Goal: Task Accomplishment & Management: Use online tool/utility

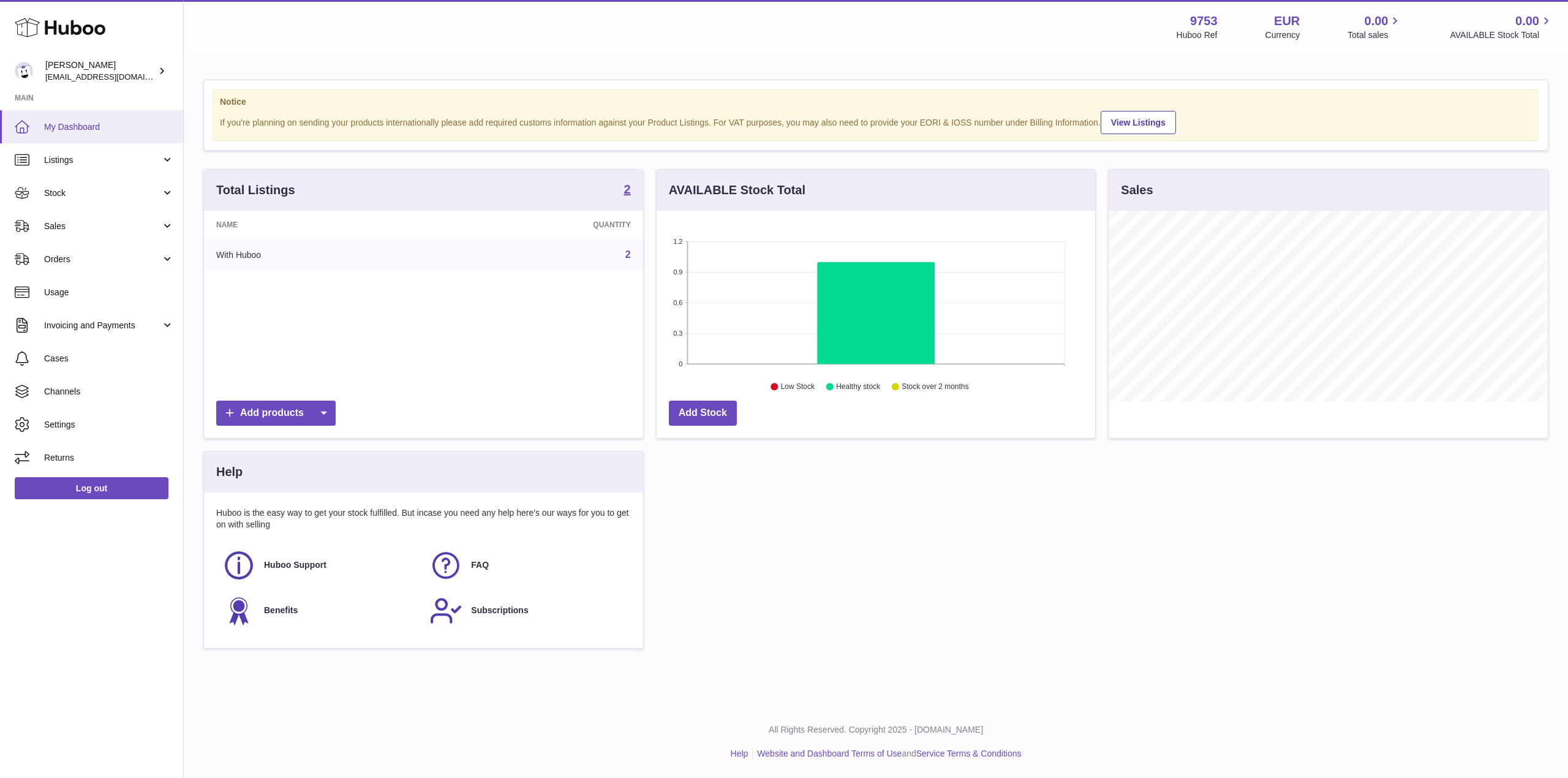
scroll to position [191, 439]
click at [101, 228] on span "Sales" at bounding box center [102, 226] width 117 height 12
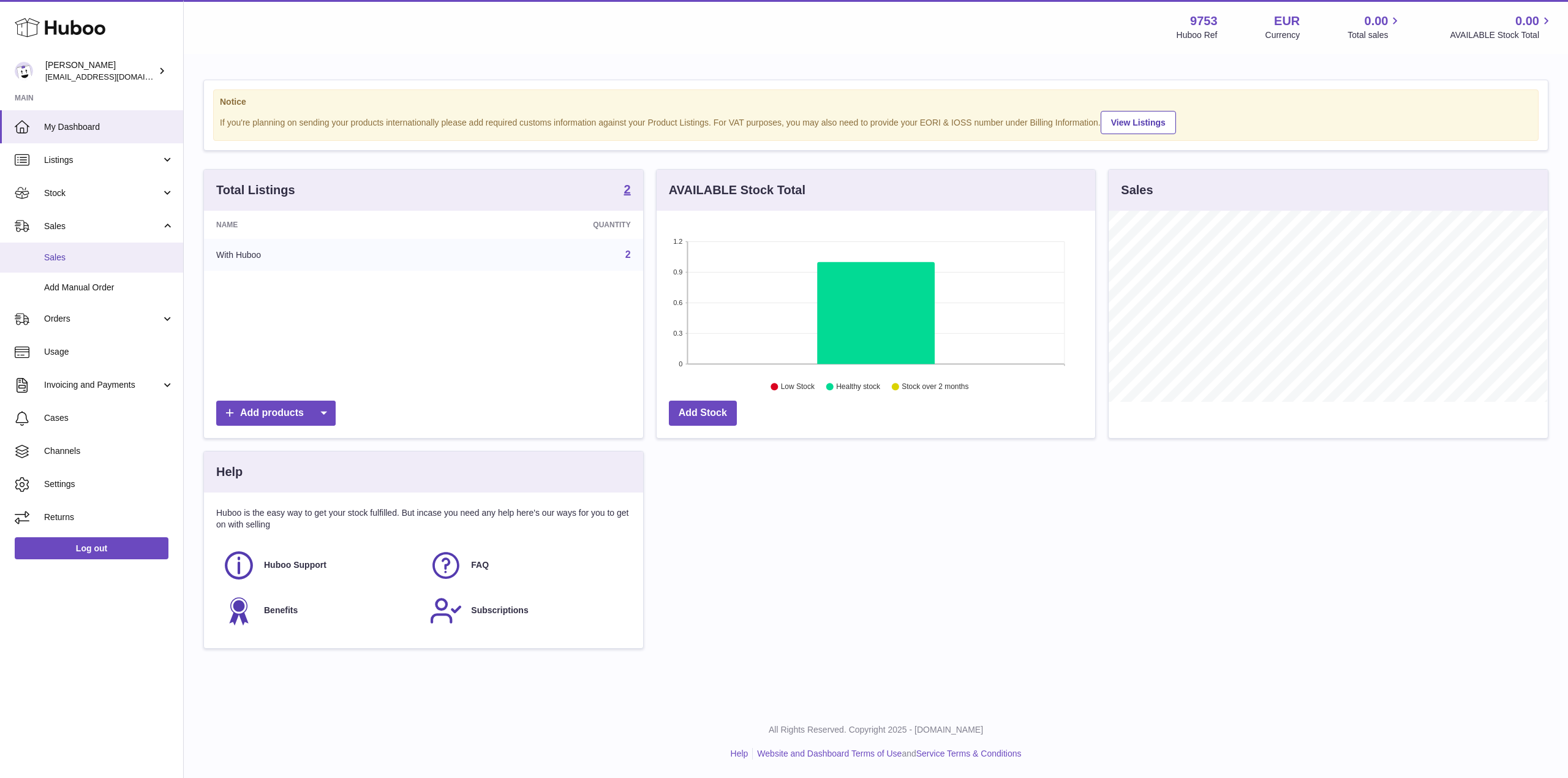
click at [113, 258] on span "Sales" at bounding box center [108, 257] width 130 height 12
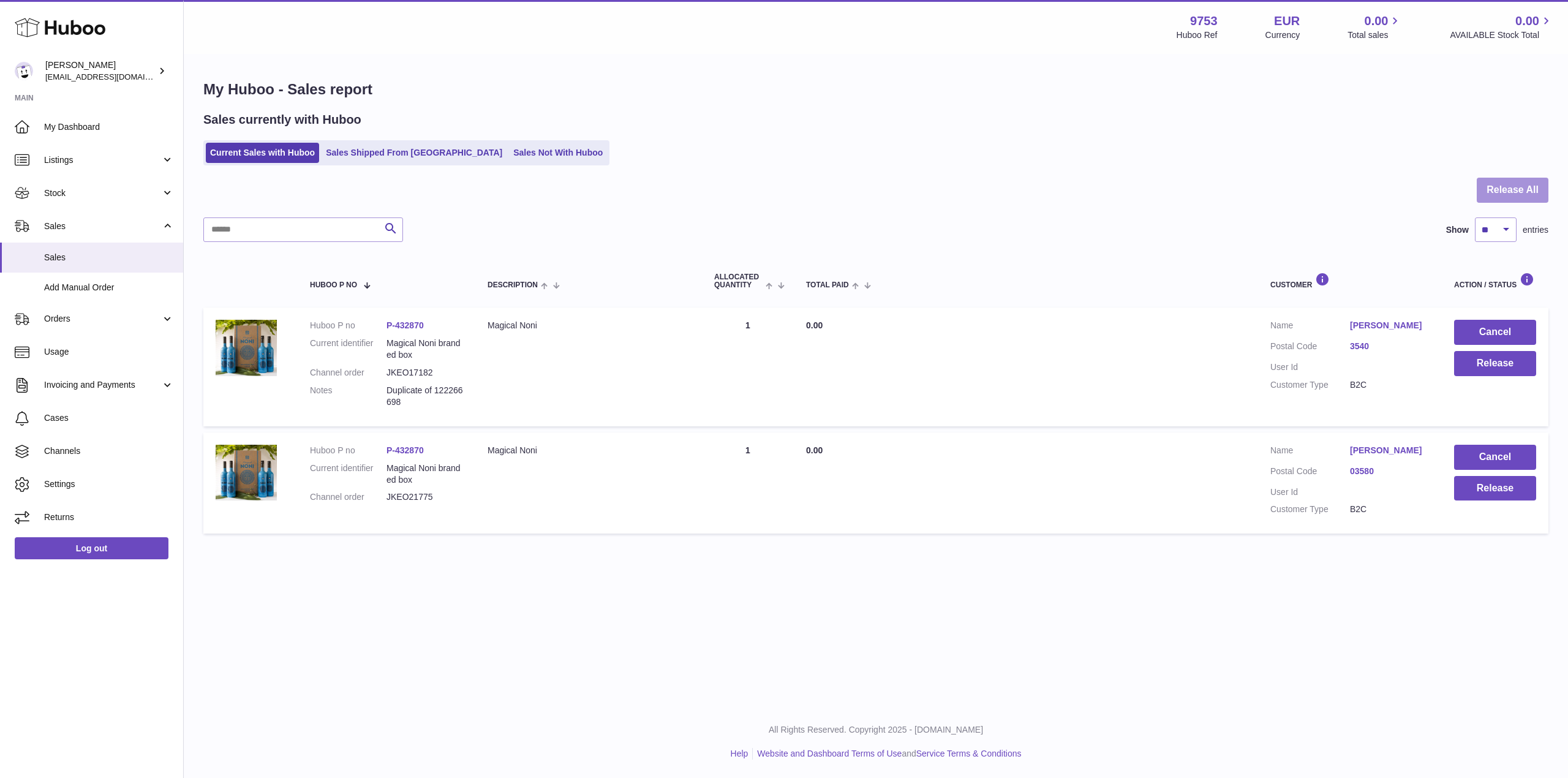
drag, startPoint x: 1513, startPoint y: 190, endPoint x: 1512, endPoint y: 196, distance: 6.1
click at [1512, 196] on button "Release All" at bounding box center [1512, 190] width 72 height 25
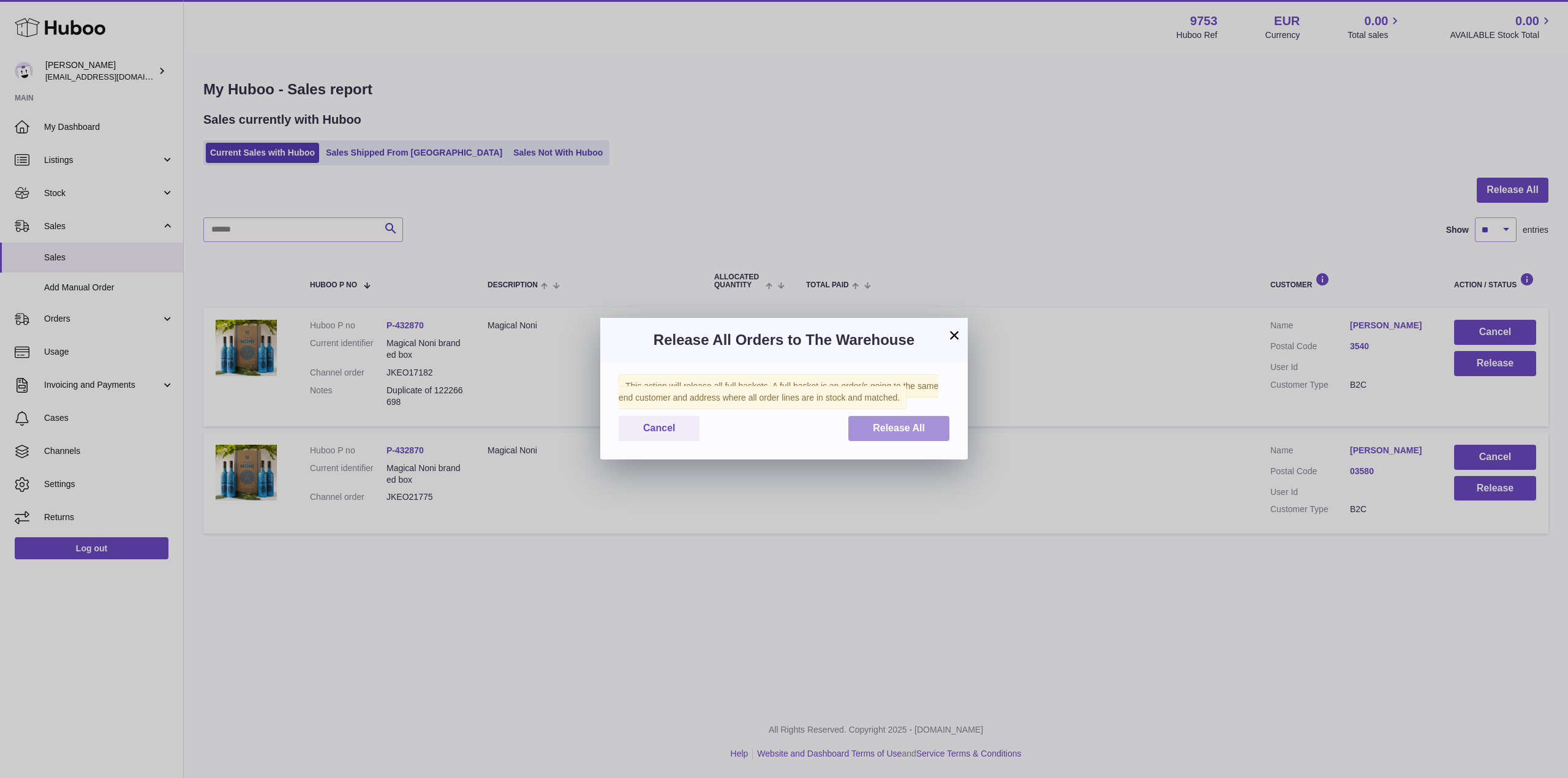
click at [914, 424] on span "Release All" at bounding box center [898, 428] width 52 height 10
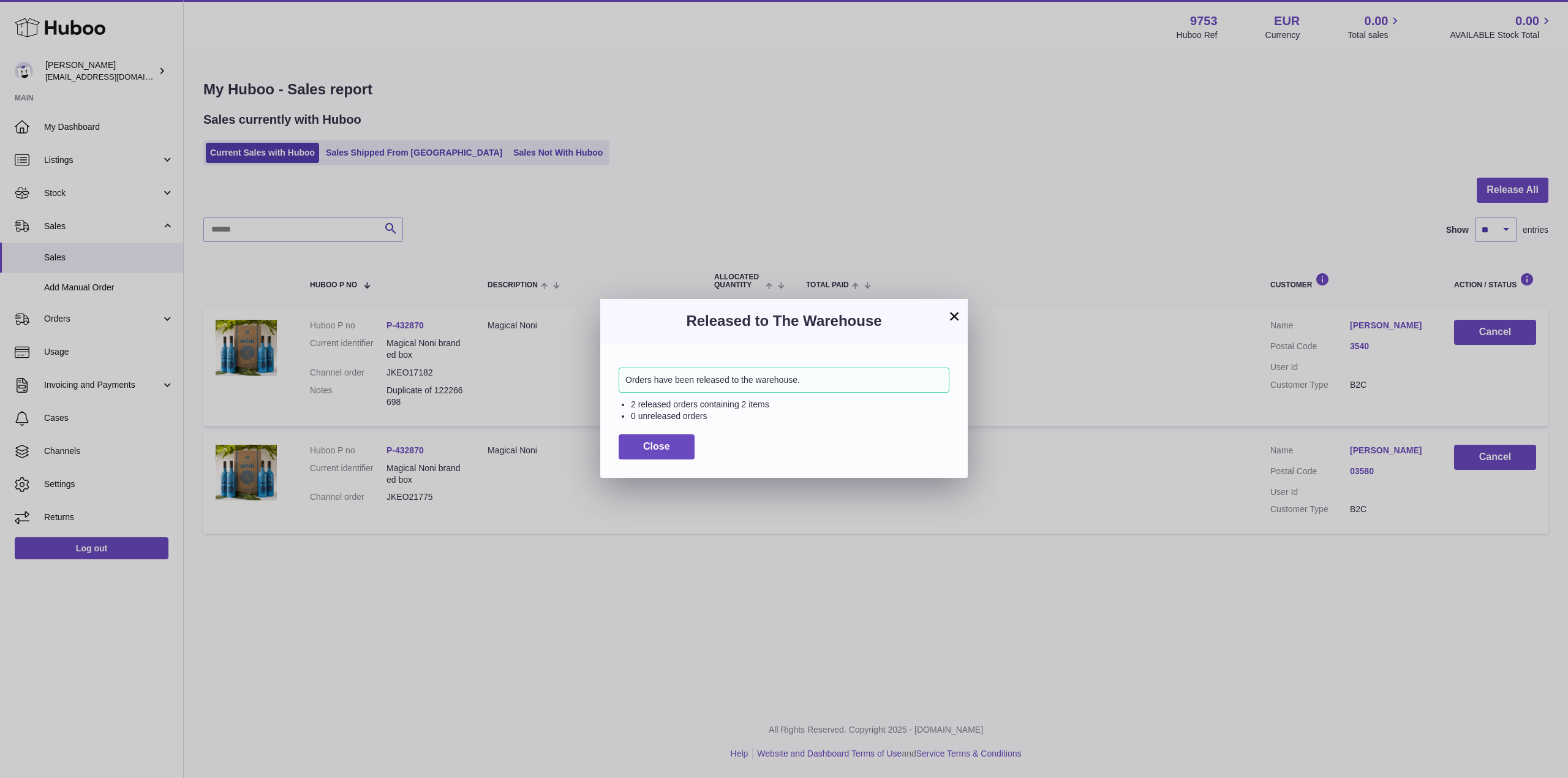
click at [356, 151] on div "× Released to The Warehouse Orders have been released to the warehouse. 2 relea…" at bounding box center [784, 389] width 1568 height 778
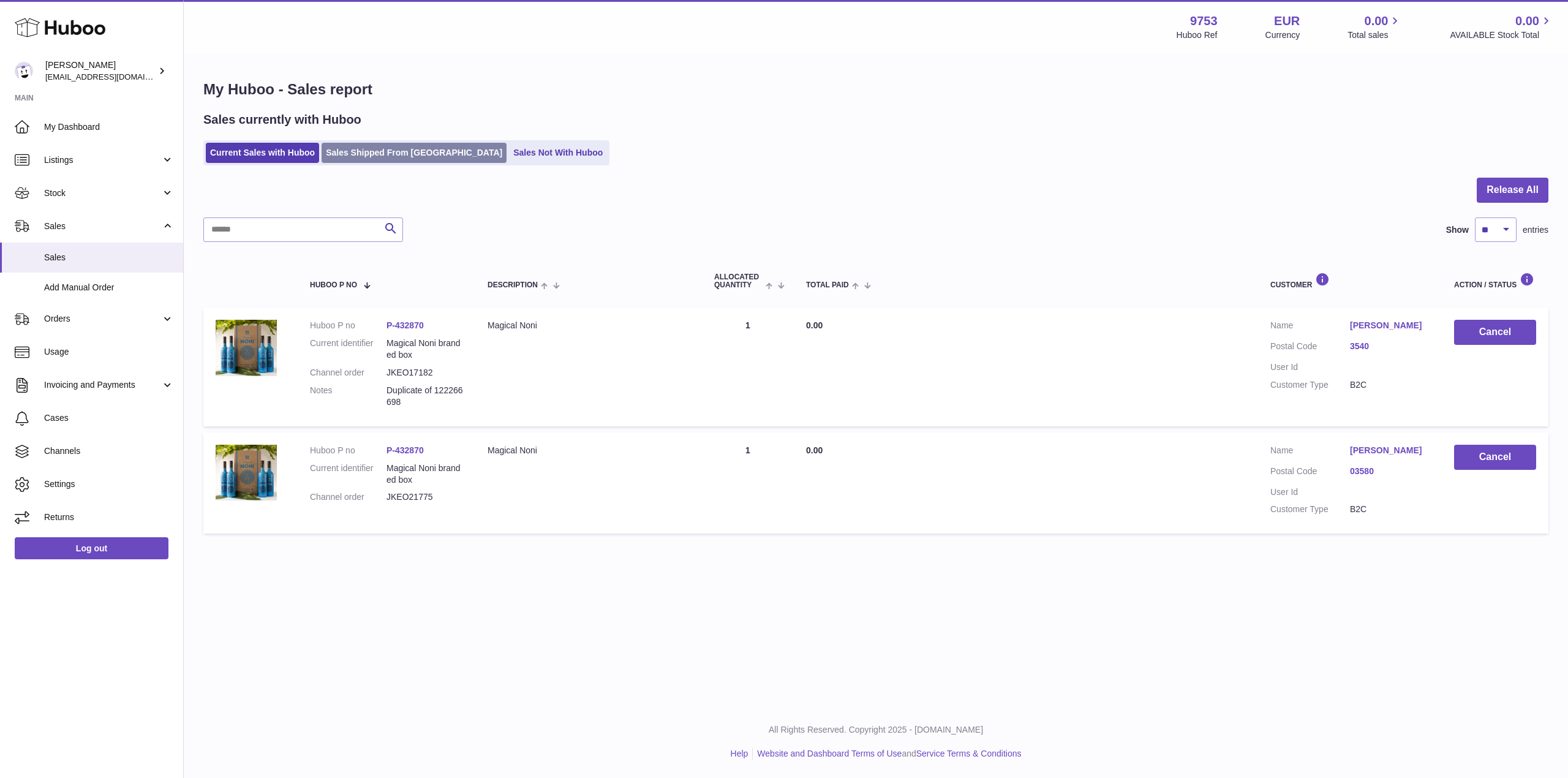
click at [361, 150] on link "Sales Shipped From [GEOGRAPHIC_DATA]" at bounding box center [414, 152] width 185 height 20
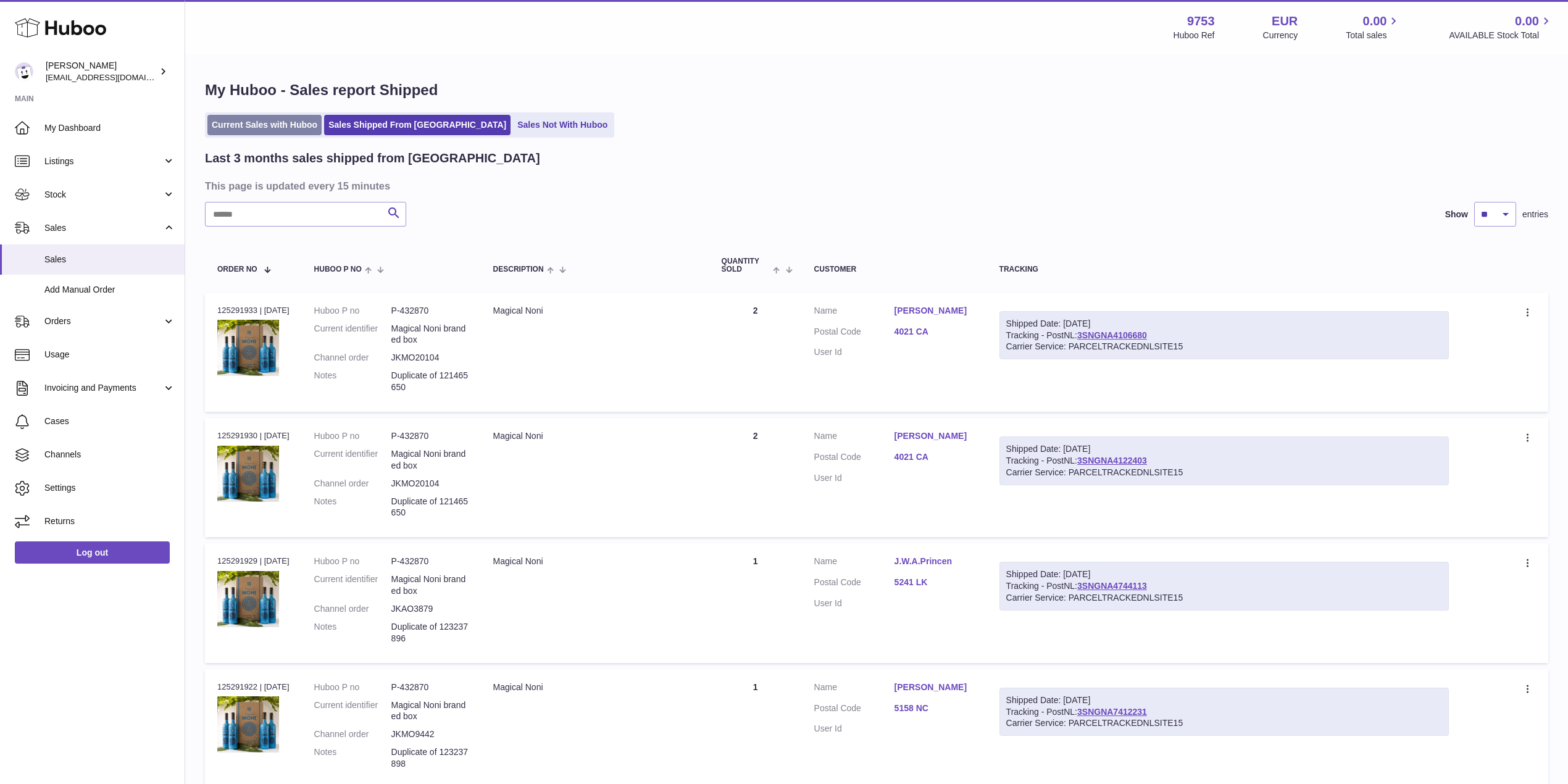
click at [263, 129] on link "Current Sales with Huboo" at bounding box center [265, 125] width 114 height 20
